Goal: Navigation & Orientation: Understand site structure

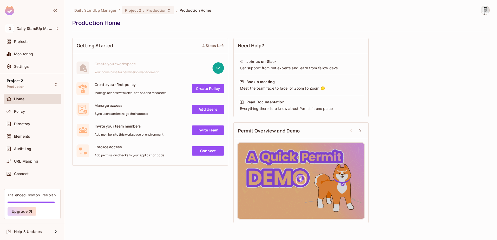
click at [285, 23] on div "Production Home" at bounding box center [279, 23] width 415 height 8
click at [17, 85] on span "Production" at bounding box center [16, 87] width 18 height 4
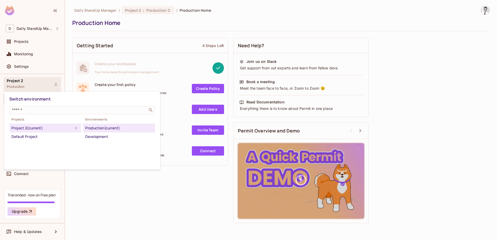
click at [31, 87] on div at bounding box center [248, 120] width 497 height 240
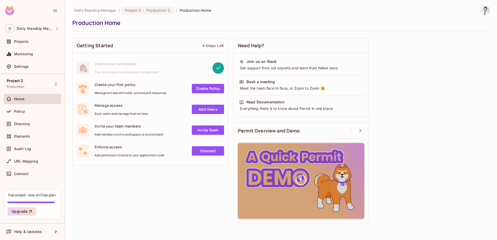
click at [183, 35] on div "Daily StandUp Manager / Project 2 : Production / Production Home Production Hom…" at bounding box center [280, 116] width 417 height 220
click at [36, 42] on div "Projects" at bounding box center [36, 41] width 45 height 4
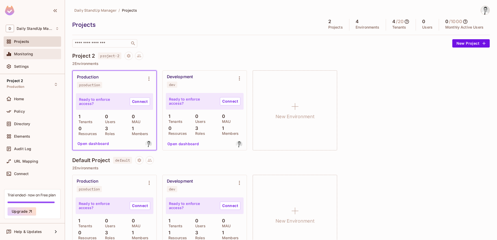
click at [29, 54] on span "Monitoring" at bounding box center [23, 54] width 19 height 4
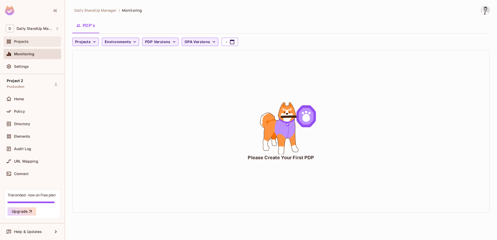
click at [39, 43] on div "Projects" at bounding box center [36, 41] width 45 height 4
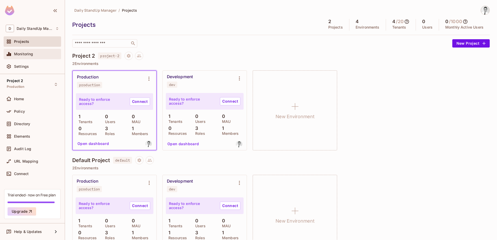
click at [27, 53] on span "Monitoring" at bounding box center [23, 54] width 19 height 4
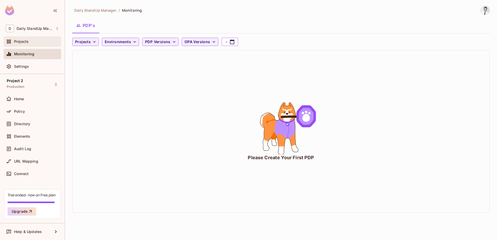
click at [37, 43] on div "Projects" at bounding box center [36, 41] width 45 height 4
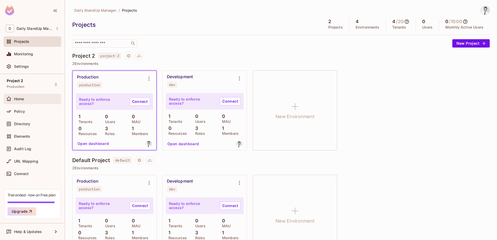
click at [35, 98] on div "Home" at bounding box center [36, 99] width 45 height 4
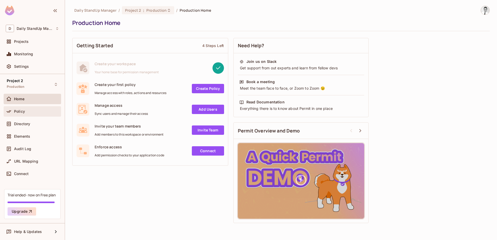
click at [8, 113] on icon at bounding box center [8, 111] width 5 height 5
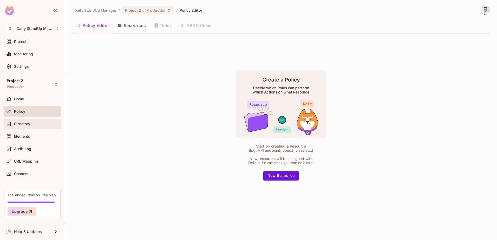
click at [26, 121] on div "Directory" at bounding box center [32, 124] width 53 height 6
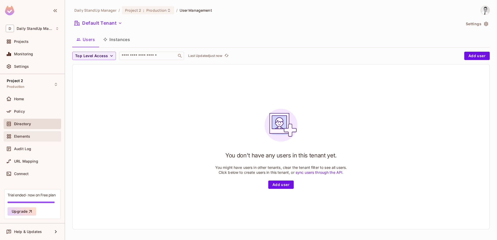
click at [26, 136] on span "Elements" at bounding box center [22, 136] width 16 height 4
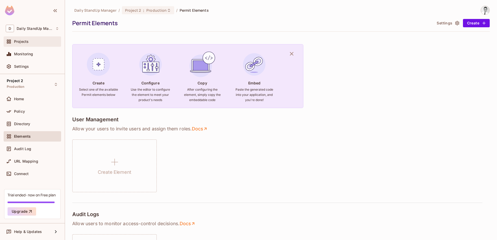
click at [22, 41] on span "Projects" at bounding box center [21, 41] width 15 height 4
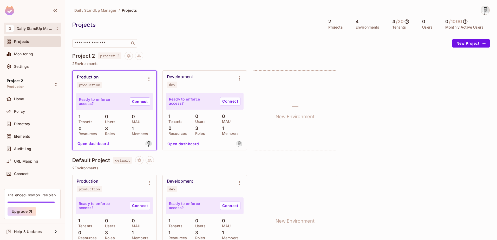
click at [15, 30] on div "D Daily StandUp Manager" at bounding box center [32, 29] width 53 height 8
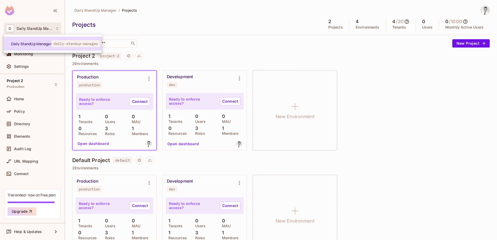
click at [46, 43] on span "Daily StandUp Manager" at bounding box center [31, 43] width 40 height 5
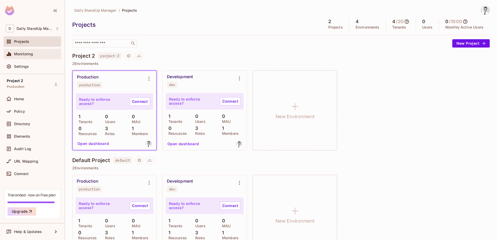
click at [19, 51] on div "Monitoring" at bounding box center [32, 54] width 53 height 6
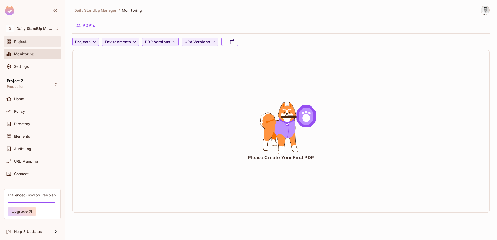
click at [21, 40] on span "Projects" at bounding box center [21, 41] width 15 height 4
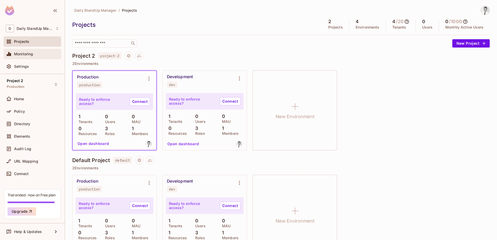
click at [25, 52] on span "Monitoring" at bounding box center [23, 54] width 19 height 4
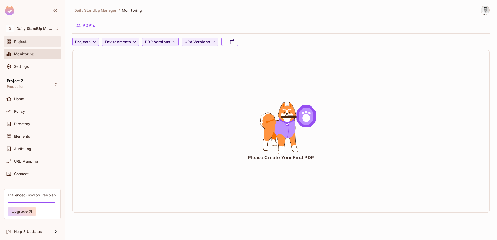
click at [17, 39] on div "Projects" at bounding box center [32, 41] width 53 height 6
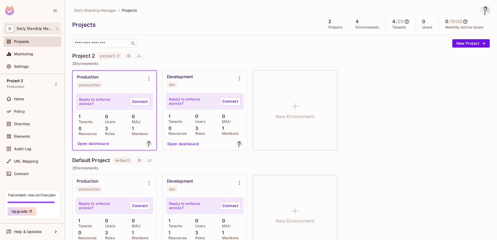
click at [34, 29] on span "Daily StandUp Manager" at bounding box center [35, 28] width 36 height 4
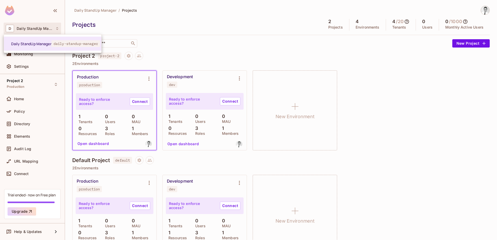
click at [171, 28] on div at bounding box center [248, 120] width 497 height 240
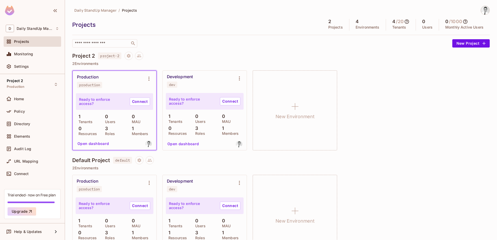
click at [404, 21] on icon at bounding box center [406, 21] width 5 height 5
click at [387, 49] on p "Jun" at bounding box center [387, 50] width 6 height 4
click at [360, 77] on div at bounding box center [248, 120] width 497 height 240
click at [358, 26] on p "Environments" at bounding box center [367, 27] width 24 height 4
click at [101, 29] on div "Projects 2 Projects 4 Environments 4 / 20 Tenants 0 Users 0 / 1000 Monthly Acti…" at bounding box center [280, 25] width 417 height 12
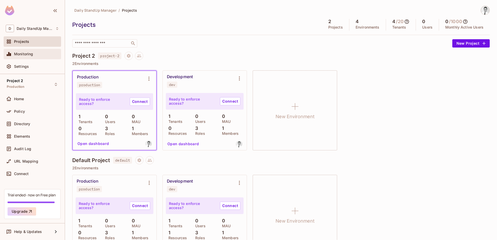
click at [21, 54] on span "Monitoring" at bounding box center [23, 54] width 19 height 4
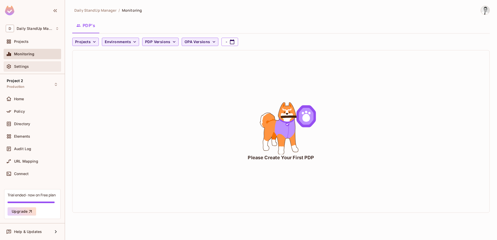
click at [19, 66] on span "Settings" at bounding box center [21, 66] width 15 height 4
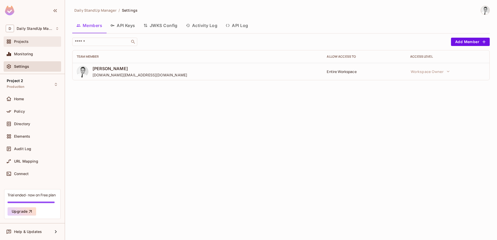
click at [20, 45] on div "Projects" at bounding box center [32, 41] width 57 height 10
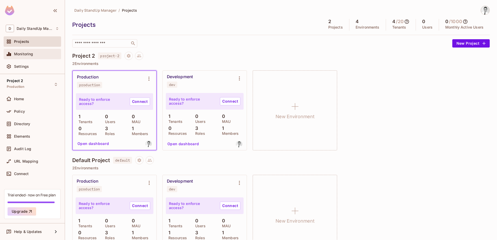
click at [23, 55] on span "Monitoring" at bounding box center [23, 54] width 19 height 4
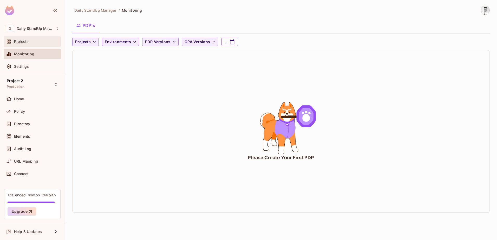
click at [35, 43] on div "Projects" at bounding box center [36, 41] width 45 height 4
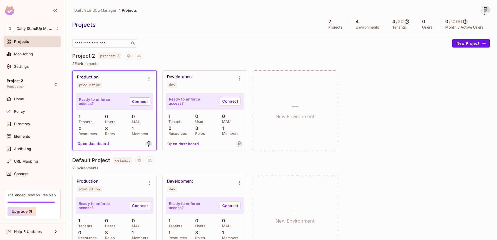
click at [234, 26] on div "Projects" at bounding box center [195, 25] width 247 height 8
click at [28, 56] on div "Monitoring" at bounding box center [32, 54] width 53 height 6
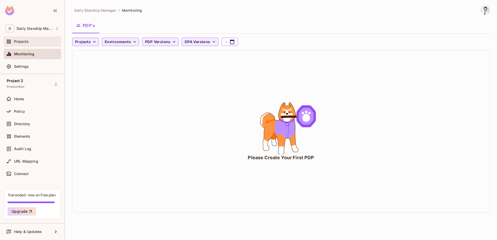
click at [12, 42] on div at bounding box center [10, 41] width 8 height 6
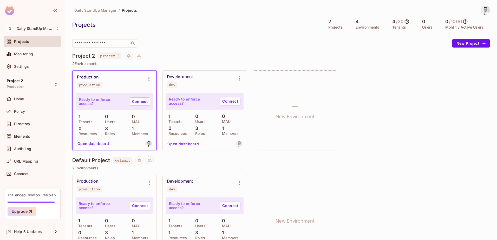
click at [202, 36] on div "Daily StandUp Manager / Projects Projects 2 Projects 4 Environments 4 / 20 Tena…" at bounding box center [280, 27] width 417 height 42
